Goal: Transaction & Acquisition: Subscribe to service/newsletter

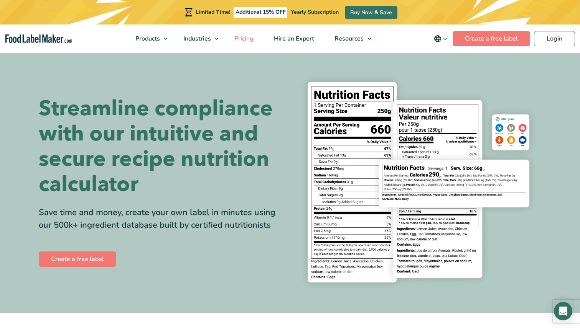
click at [239, 40] on span "Pricing" at bounding box center [243, 38] width 22 height 8
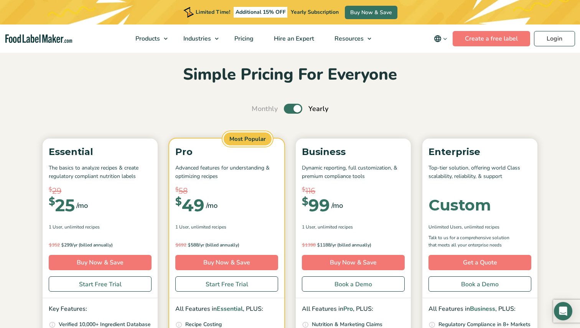
scroll to position [19, 0]
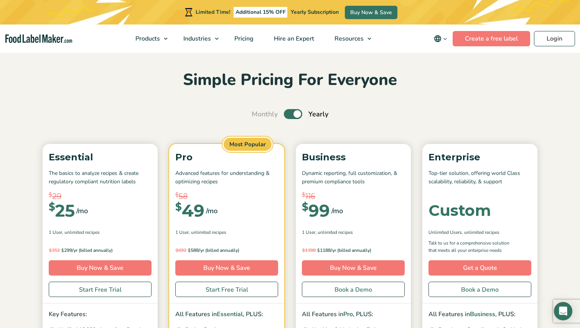
click at [294, 115] on label "Toggle" at bounding box center [293, 114] width 18 height 10
click at [258, 115] on input "Toggle" at bounding box center [255, 114] width 5 height 5
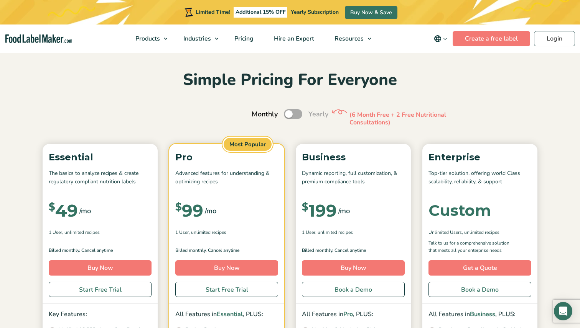
click at [294, 115] on label "Toggle" at bounding box center [293, 114] width 18 height 10
click at [258, 115] on input "Toggle" at bounding box center [255, 114] width 5 height 5
checkbox input "true"
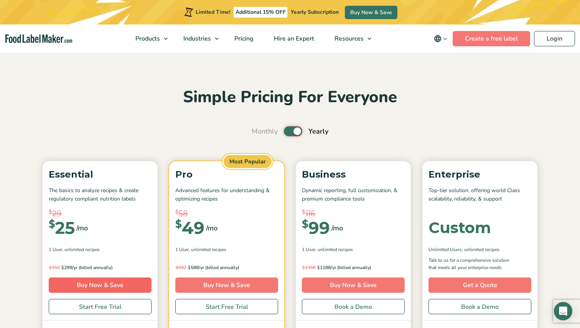
scroll to position [0, 0]
